Goal: Task Accomplishment & Management: Use online tool/utility

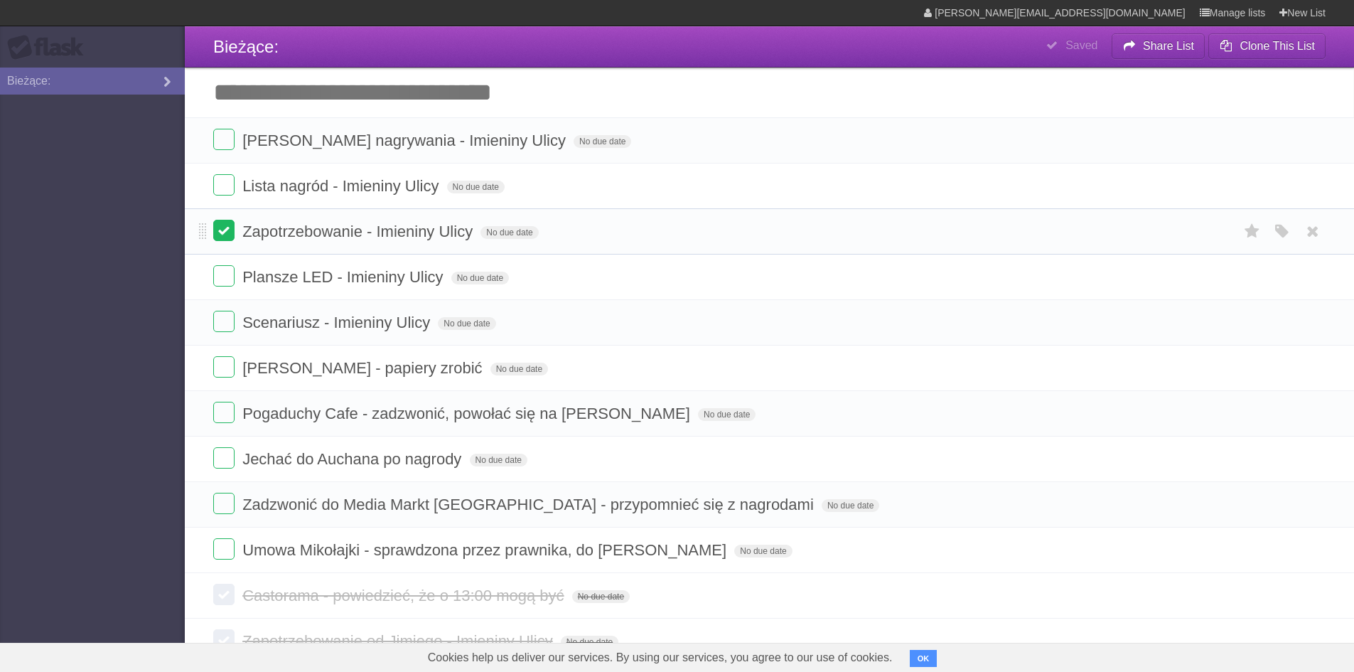
click at [225, 227] on label at bounding box center [223, 230] width 21 height 21
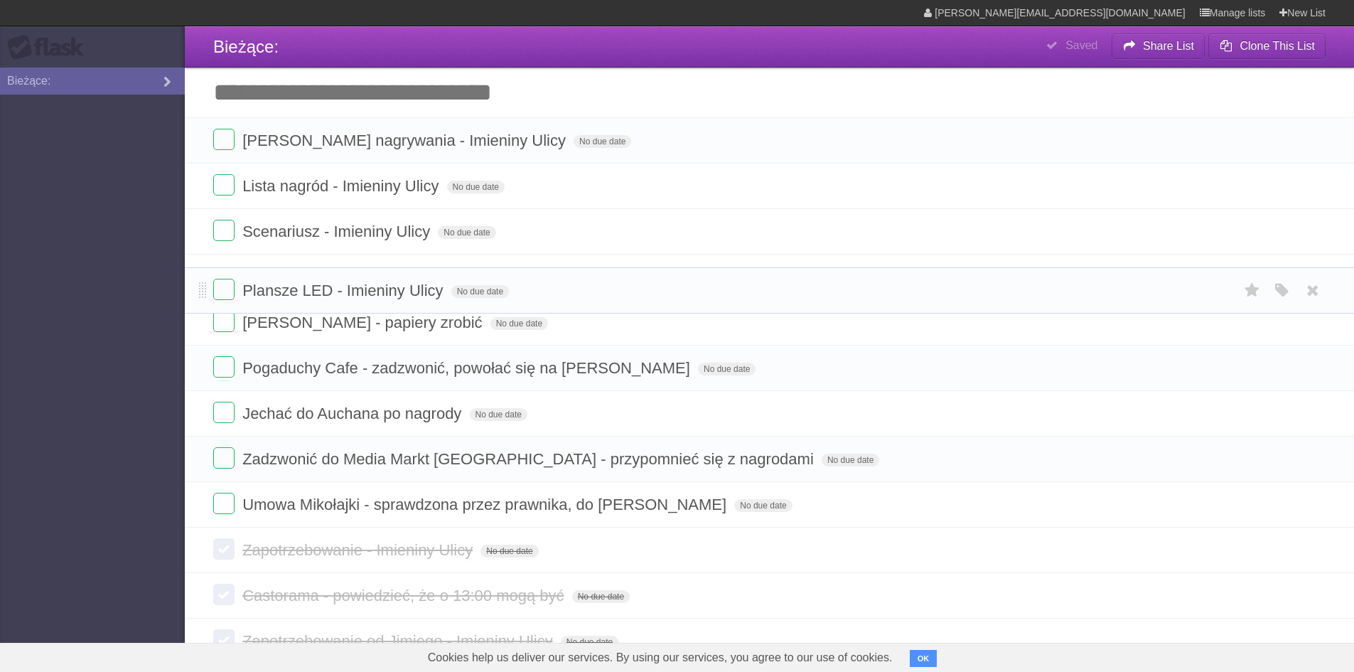
drag, startPoint x: 199, startPoint y: 233, endPoint x: 193, endPoint y: 290, distance: 57.2
